Goal: Obtain resource: Download file/media

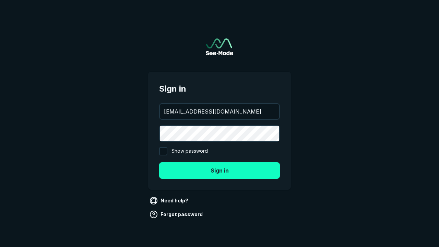
click at [219, 170] on button "Sign in" at bounding box center [219, 170] width 121 height 16
